Goal: Ask a question

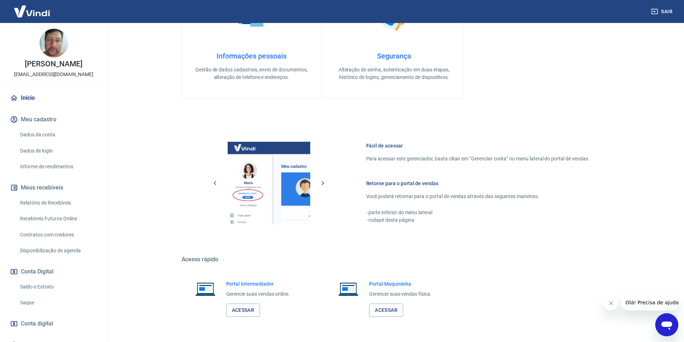
scroll to position [251, 0]
click at [244, 310] on link "Acessar" at bounding box center [243, 309] width 34 height 13
click at [247, 313] on link "Acessar" at bounding box center [243, 309] width 34 height 13
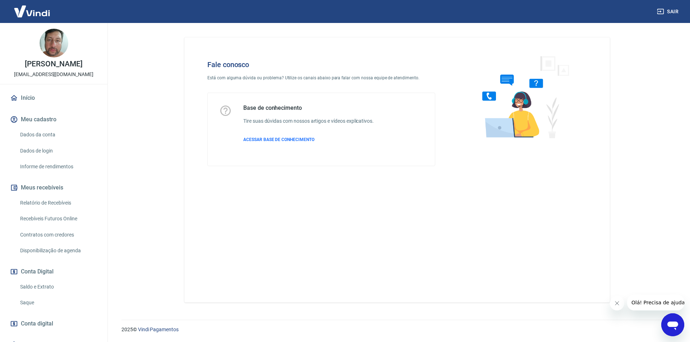
click at [669, 329] on icon "Abrir janela de mensagens" at bounding box center [672, 325] width 13 height 13
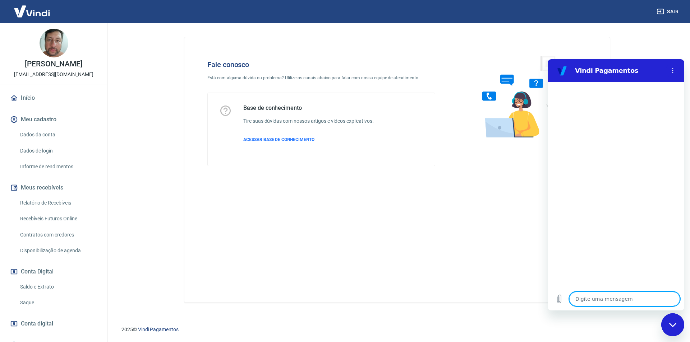
click at [600, 296] on textarea at bounding box center [624, 299] width 111 height 14
type textarea "o"
type textarea "x"
type textarea "oi"
type textarea "x"
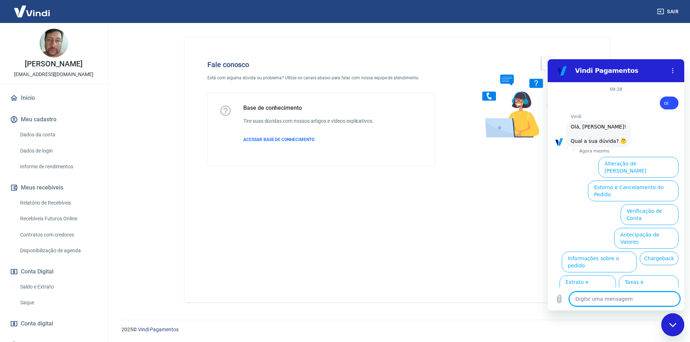
scroll to position [17, 0]
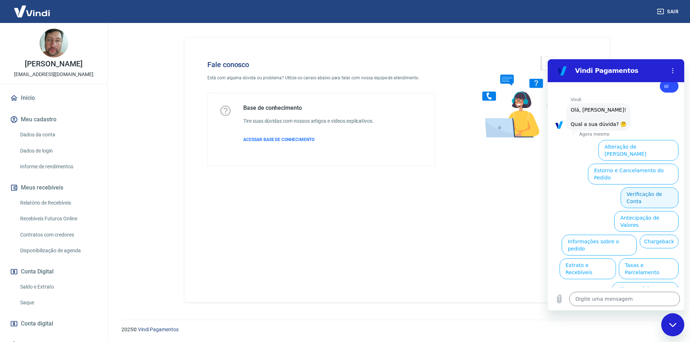
click at [631, 188] on button "Verificação de Conta" at bounding box center [649, 198] width 58 height 21
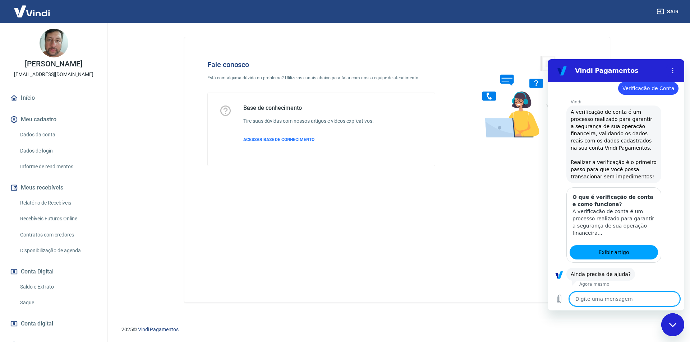
scroll to position [88, 0]
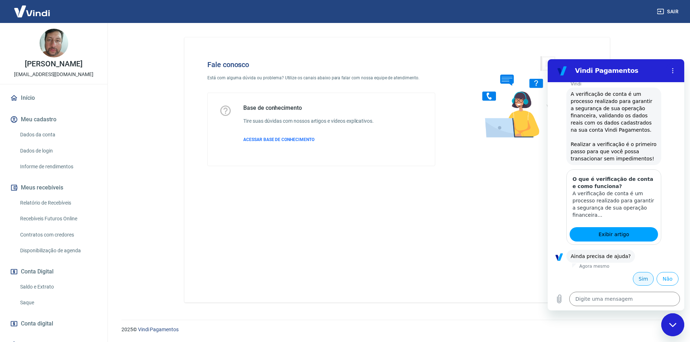
click at [638, 276] on button "Sim" at bounding box center [643, 279] width 21 height 14
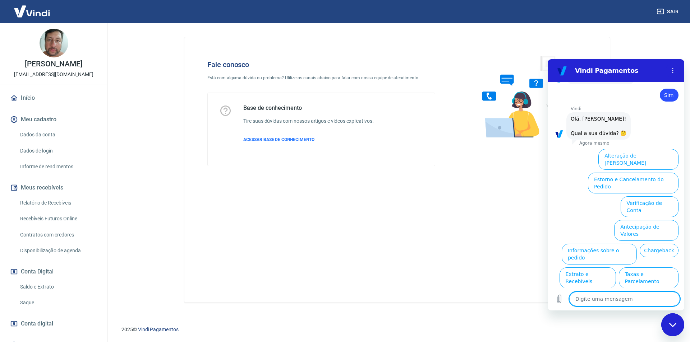
scroll to position [276, 0]
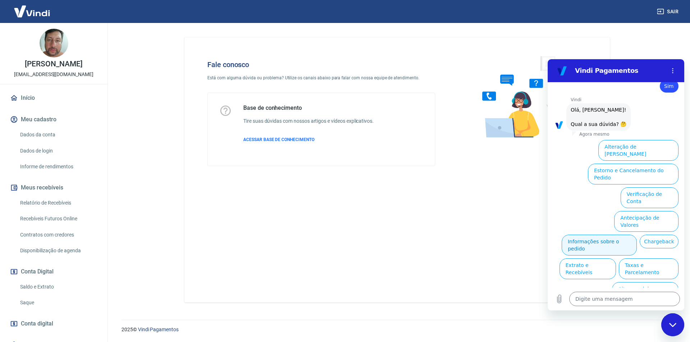
click at [637, 235] on button "Informações sobre o pedido" at bounding box center [598, 245] width 75 height 21
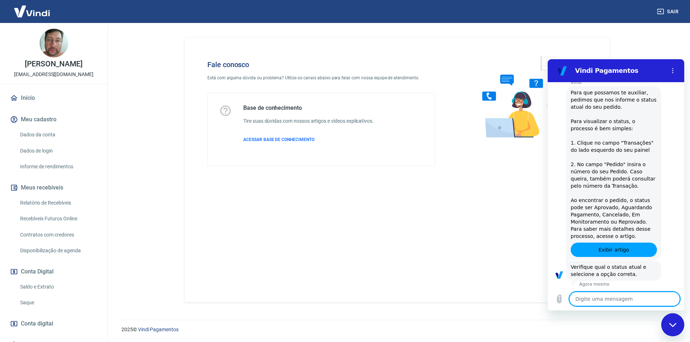
scroll to position [399, 0]
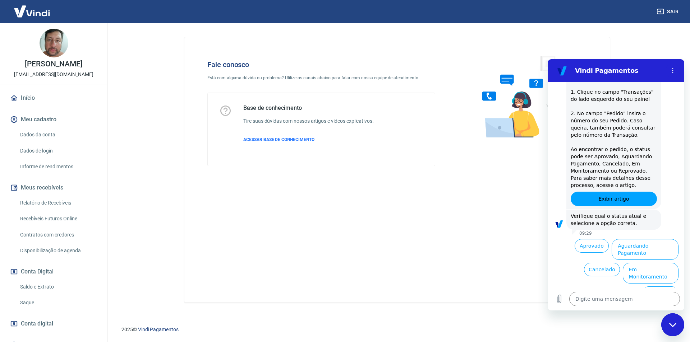
type textarea "x"
